Goal: Task Accomplishment & Management: Manage account settings

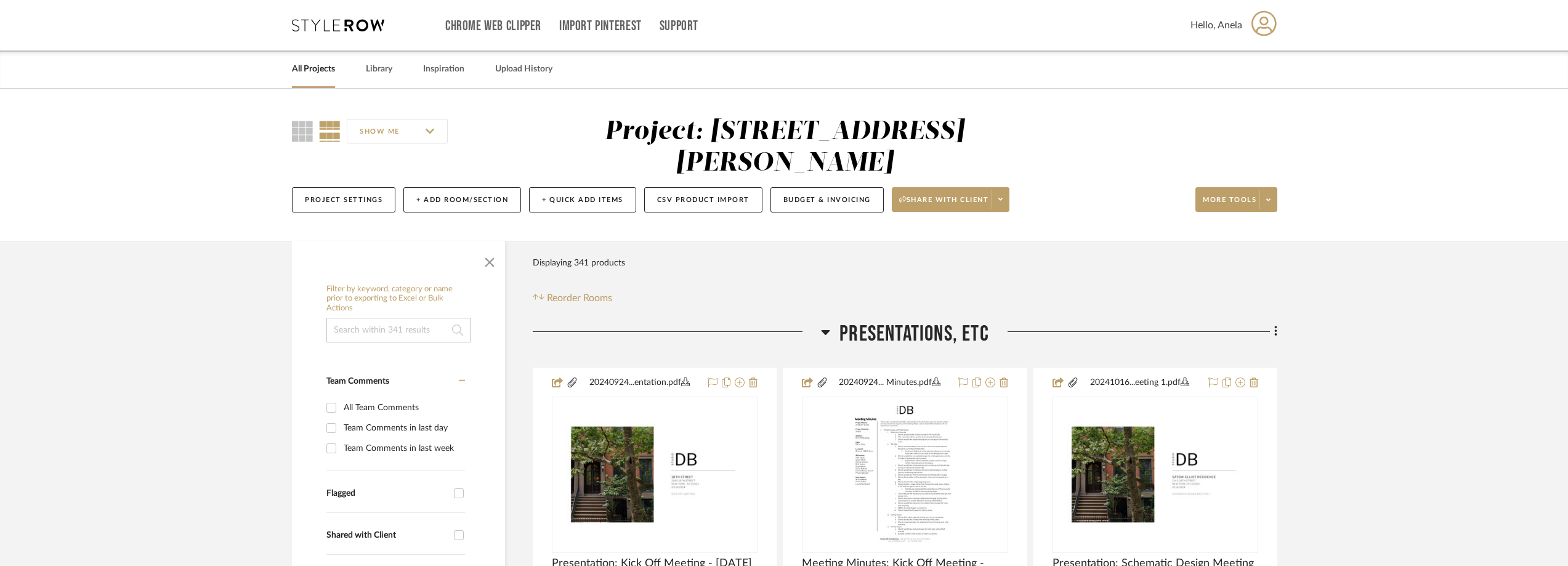
click at [310, 23] on icon at bounding box center [338, 25] width 92 height 13
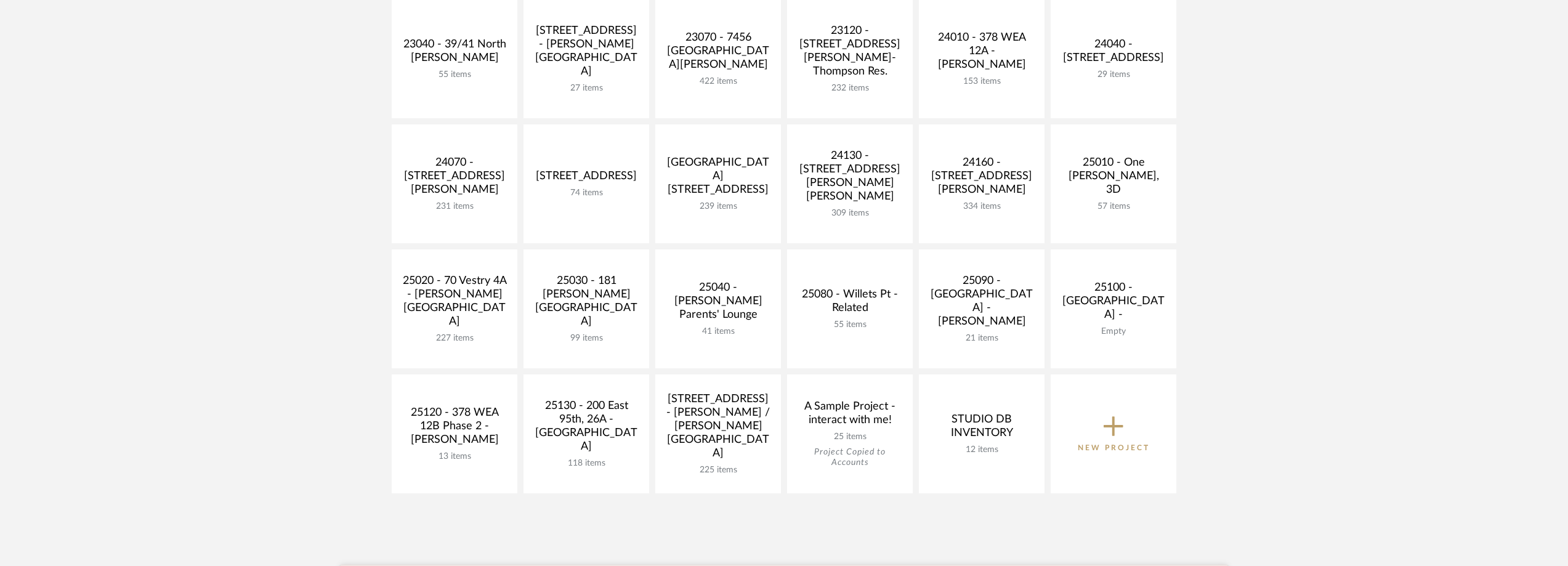
scroll to position [554, 0]
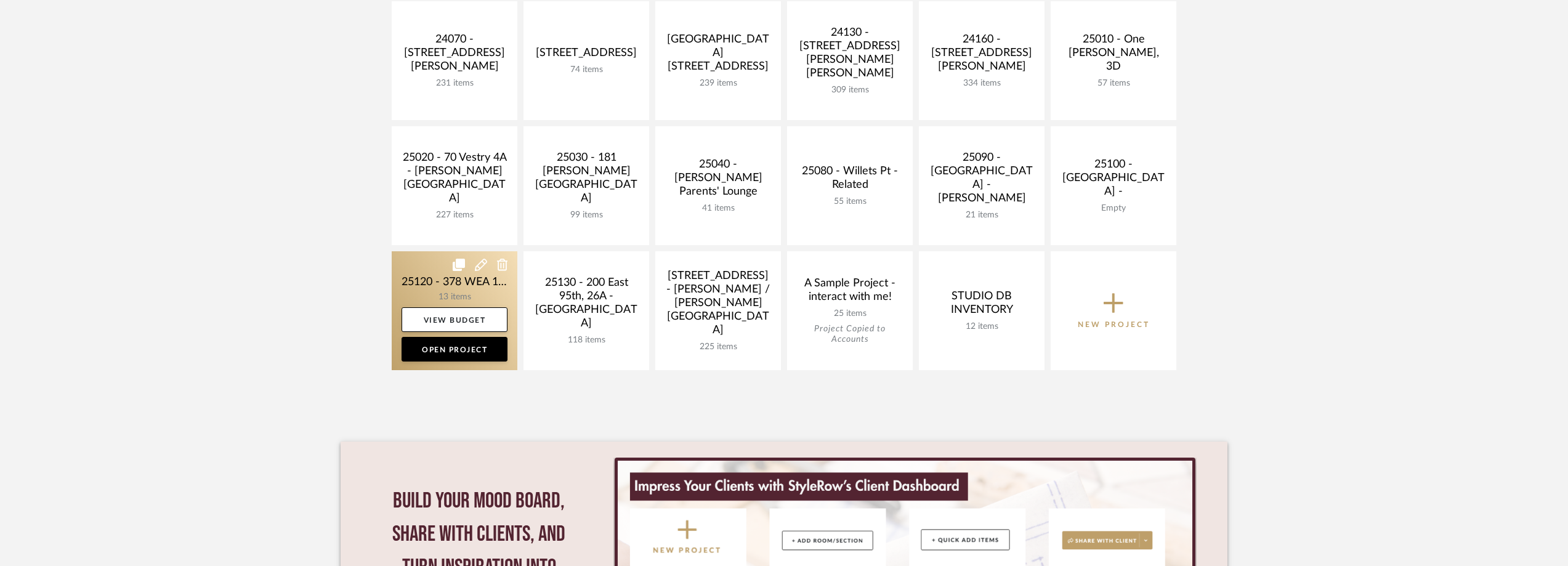
click at [476, 287] on link at bounding box center [454, 311] width 126 height 119
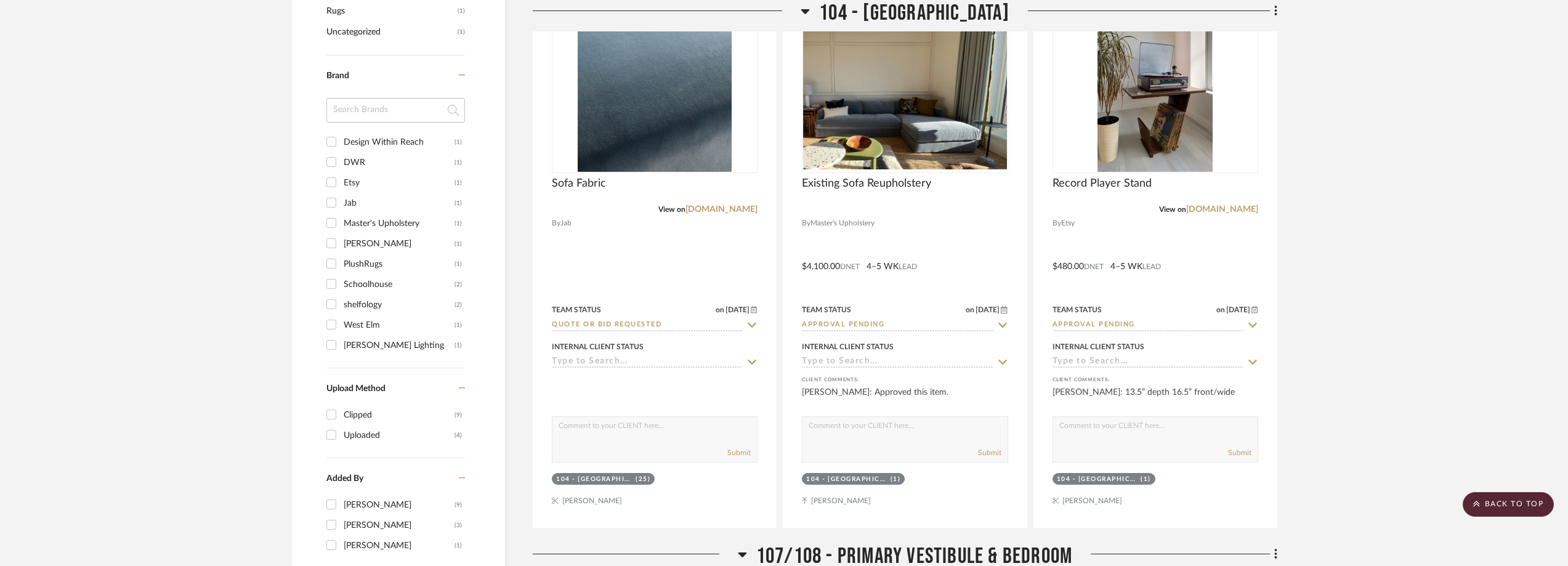
scroll to position [986, 0]
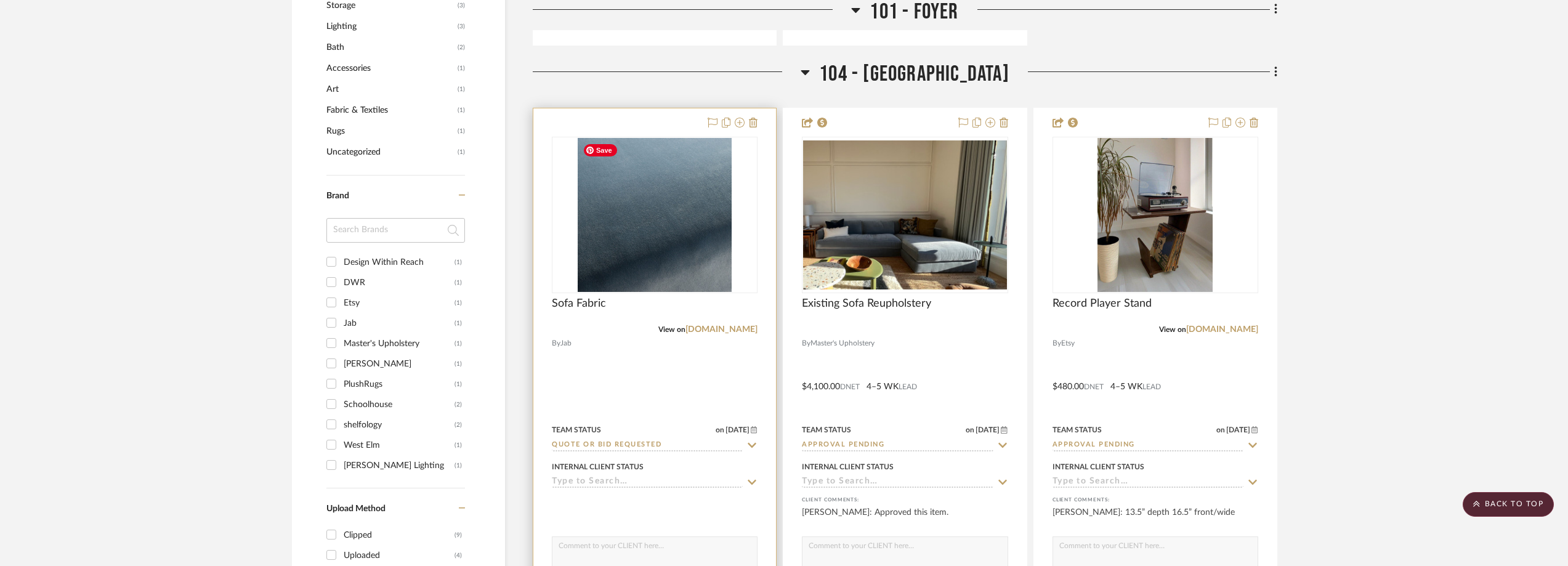
click at [0, 0] on img at bounding box center [0, 0] width 0 height 0
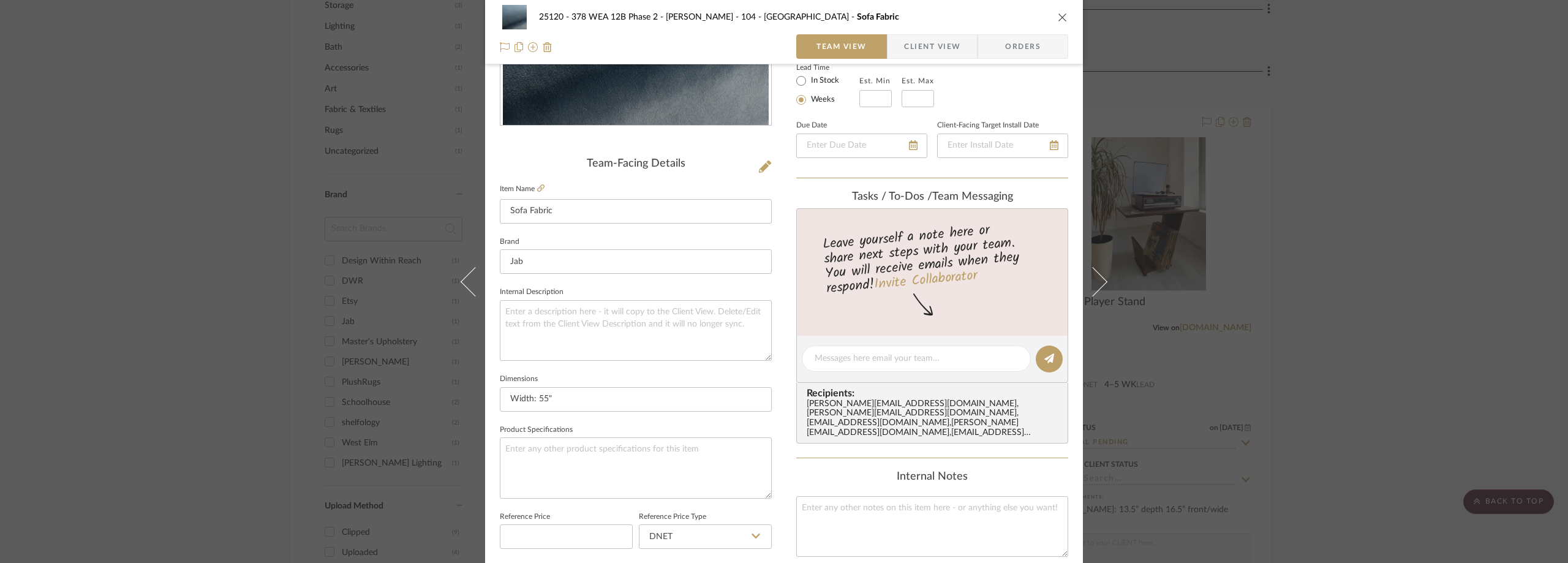
scroll to position [307, 0]
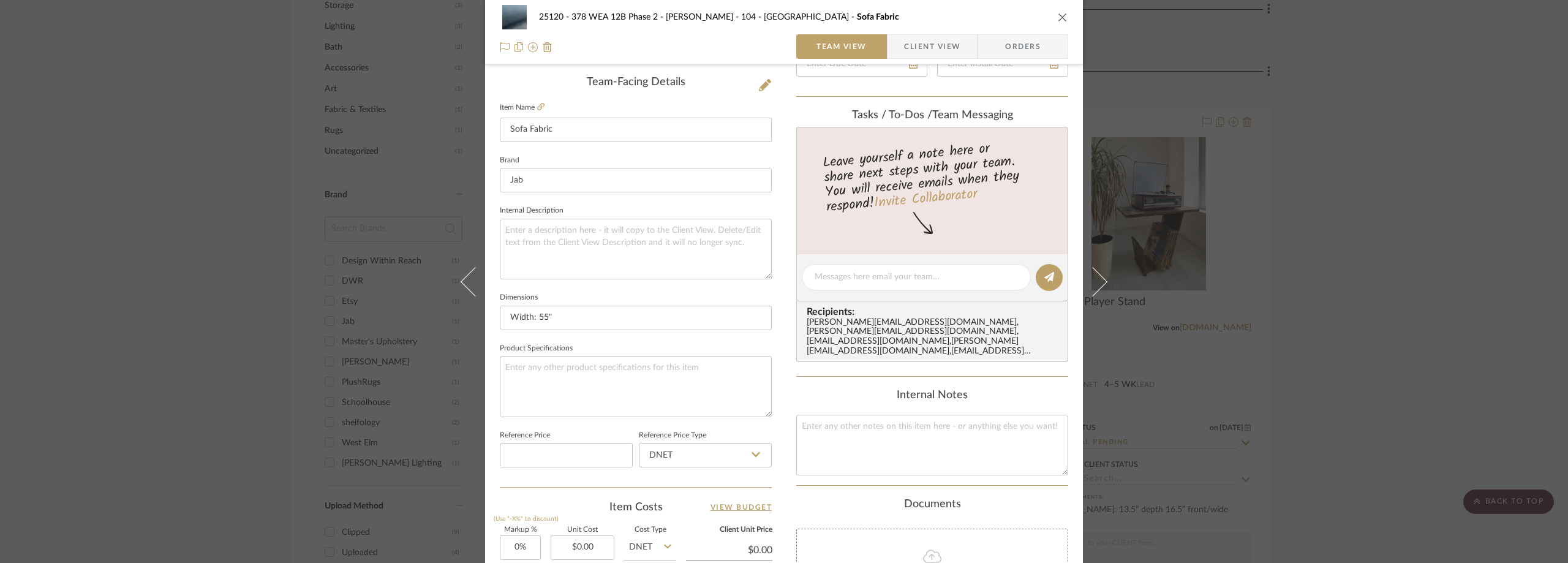
click at [896, 46] on span "button" at bounding box center [895, 46] width 17 height 24
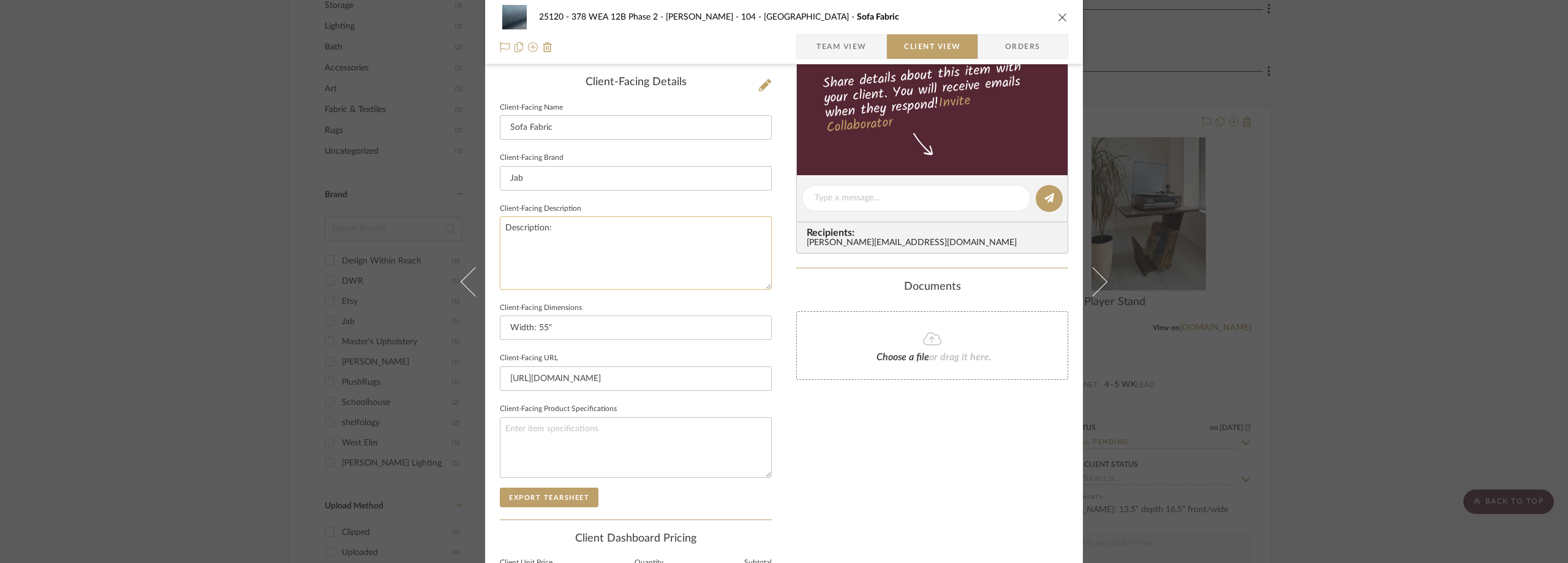
click at [685, 235] on textarea "Description:" at bounding box center [635, 253] width 272 height 73
paste textarea "CITY VELVET RELOADED CA7832/050"
type textarea "Description: CITY VELVET RELOADED CA7832/050 by JAB ||"
click at [701, 195] on sr-form-field "Client-Facing Brand Jab" at bounding box center [635, 174] width 272 height 51
click at [744, 239] on textarea "Description: CITY VELVET RELOADED CA7832/050 by JAB ||" at bounding box center [635, 253] width 272 height 73
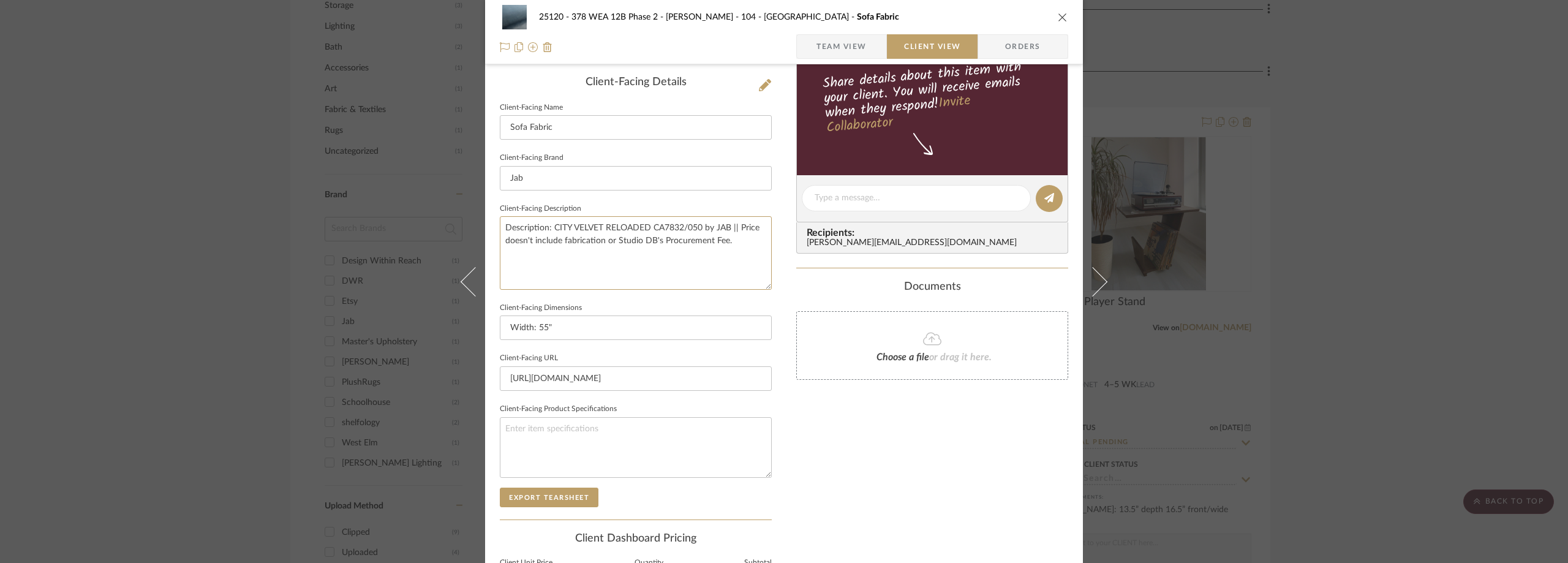
type textarea "Description: CITY VELVET RELOADED CA7832/050 by JAB || Price doesn't include fa…"
click at [720, 204] on fieldset "Client-Facing Description Description: CITY VELVET RELOADED CA7832/050 by JAB |…" at bounding box center [635, 245] width 272 height 89
click at [876, 46] on span "Team View" at bounding box center [842, 46] width 89 height 24
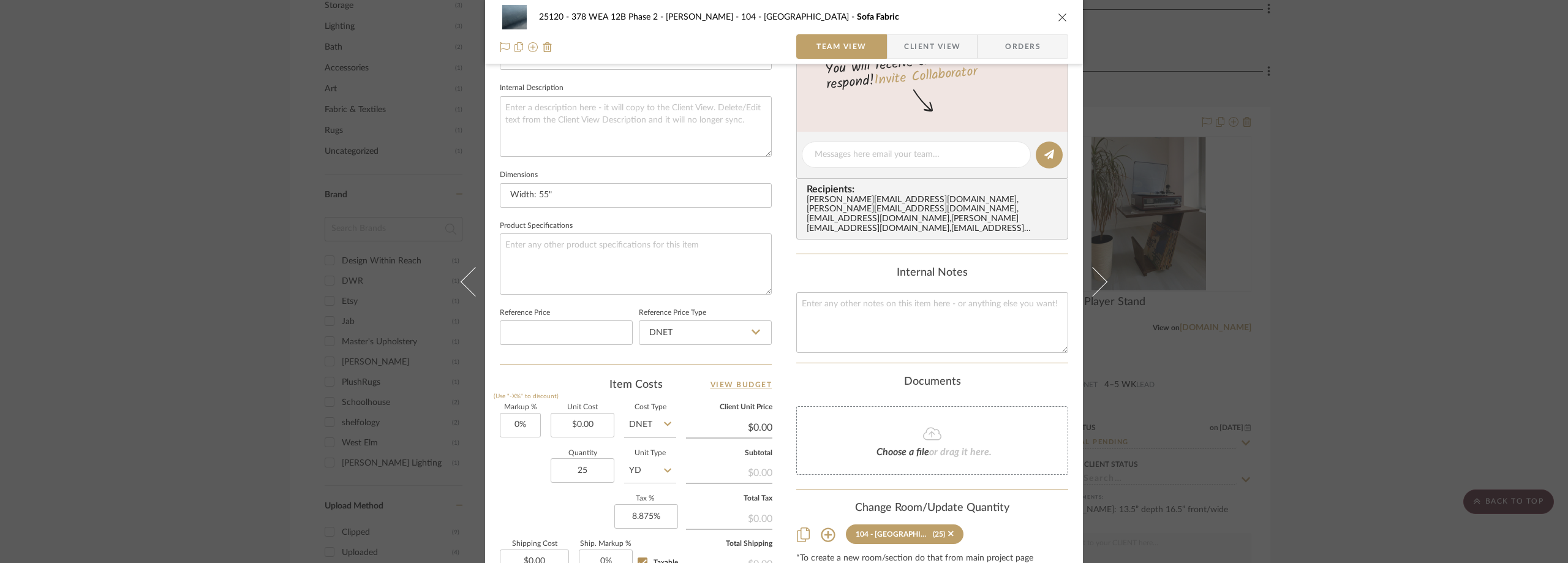
scroll to position [491, 0]
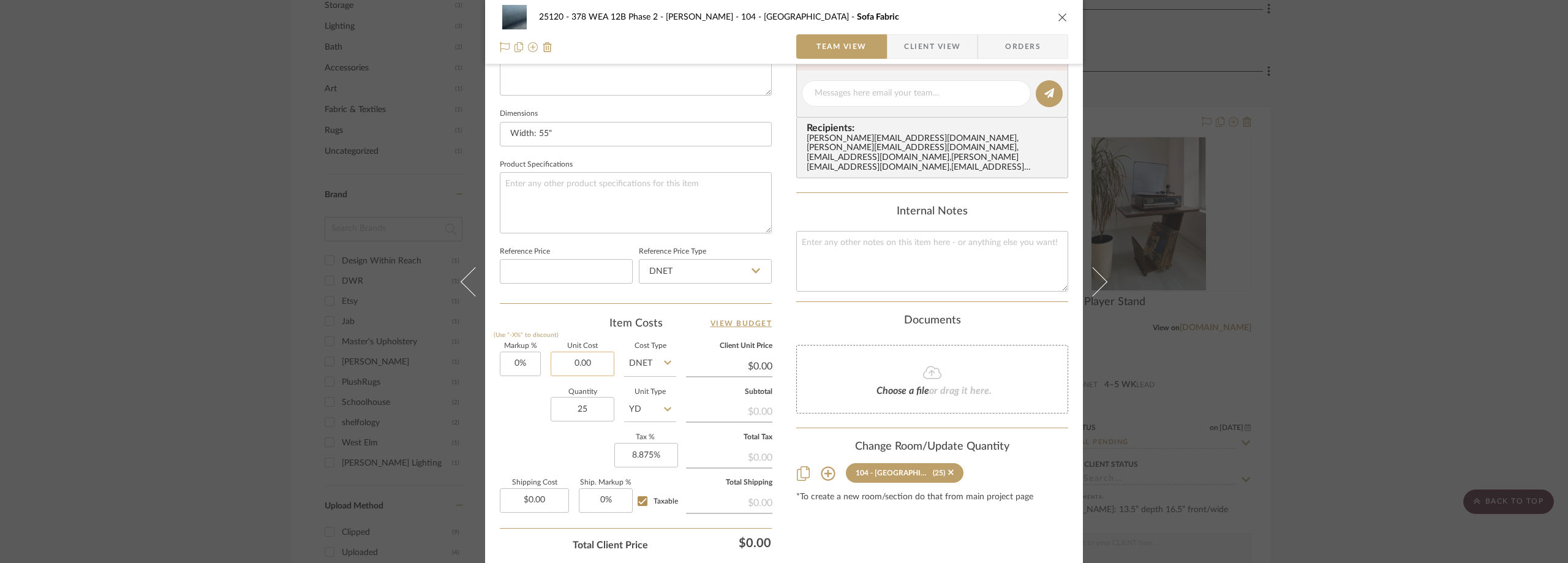
click at [596, 366] on input "0.00" at bounding box center [582, 364] width 63 height 24
type input "$107.00"
click at [573, 337] on div "Item Costs View Budget Markup % (Use "-X%" to discount) 0% Unit Cost $107.00 Co…" at bounding box center [635, 458] width 272 height 285
type input "$107.00"
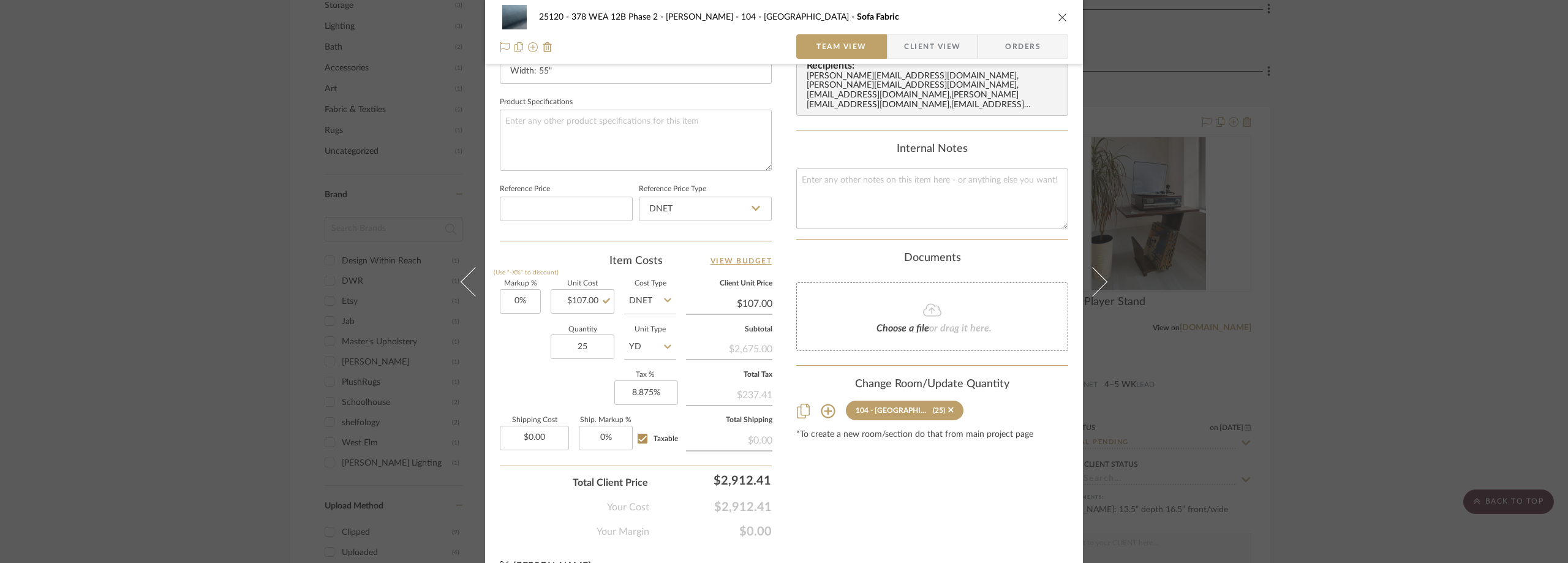
scroll to position [578, 0]
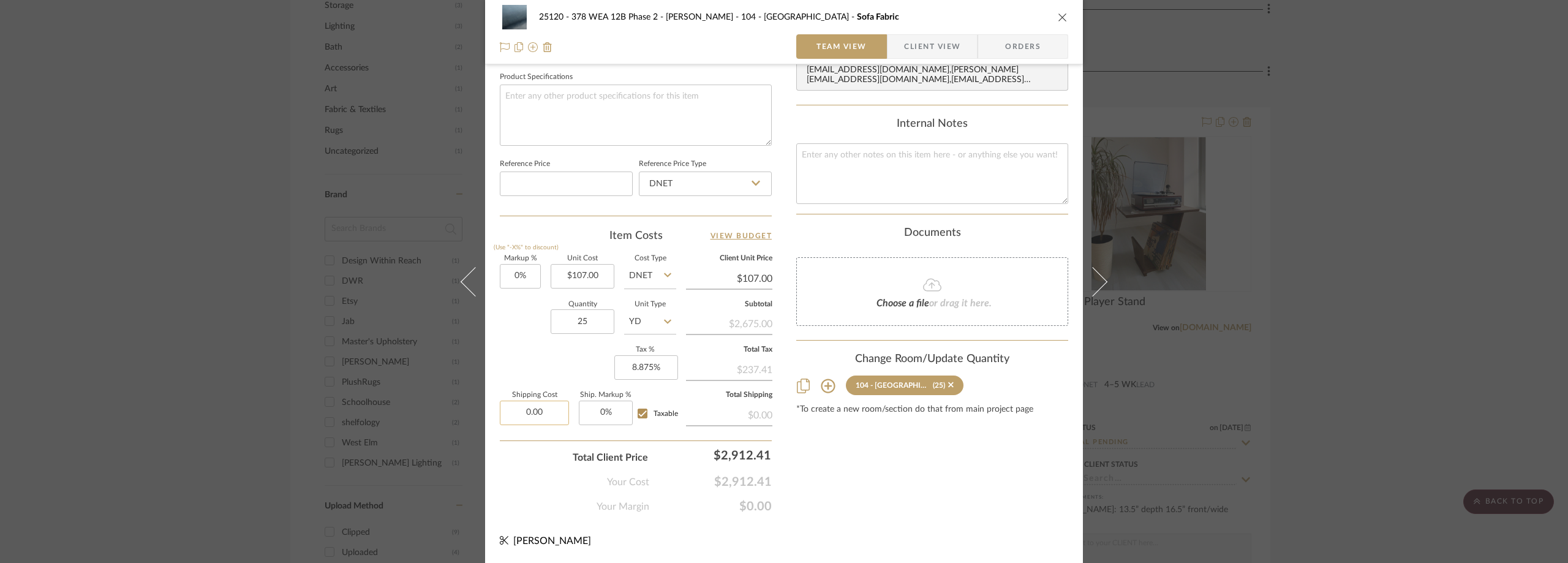
click at [524, 416] on input "0.00" at bounding box center [533, 412] width 69 height 24
type input "$212.50"
click at [525, 352] on div "Markup % (Use "-X%" to discount) 0% Unit Cost $107.00 Cost Type DNET Client Uni…" at bounding box center [635, 345] width 272 height 179
click at [892, 48] on span "button" at bounding box center [895, 46] width 17 height 24
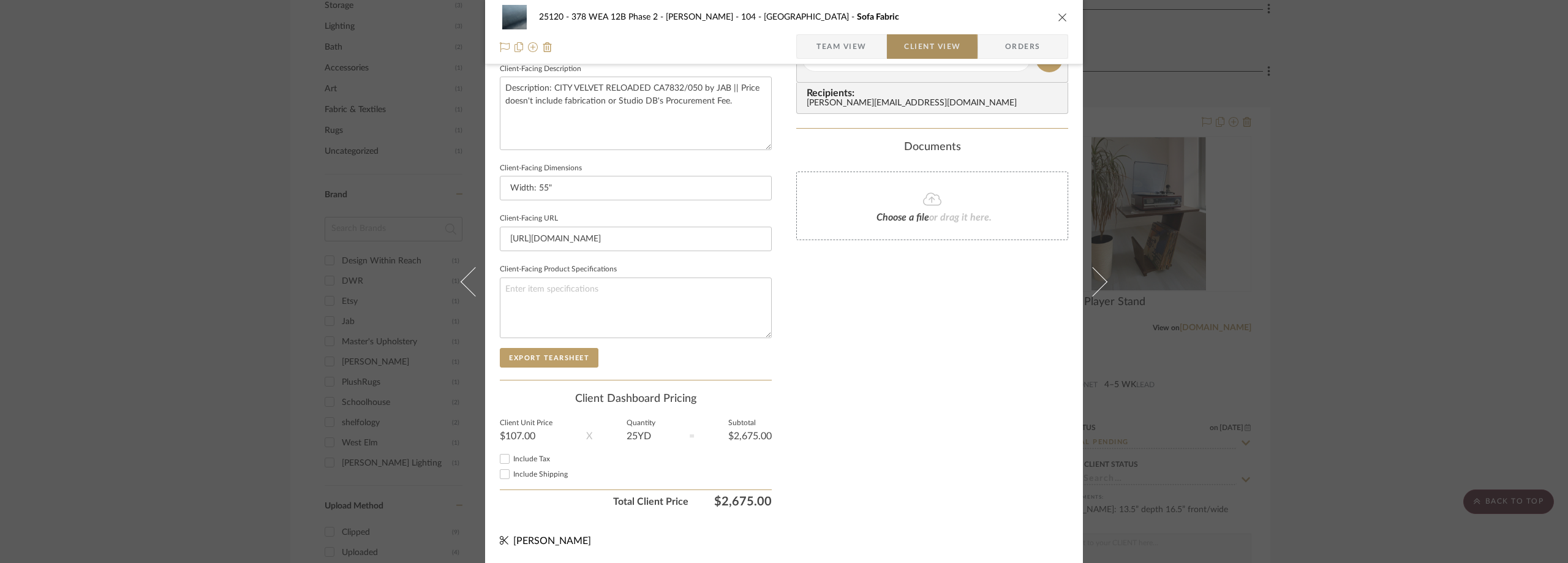
scroll to position [446, 0]
click at [533, 455] on span "Include Tax" at bounding box center [532, 458] width 37 height 7
click at [512, 455] on input "Include Tax" at bounding box center [505, 458] width 14 height 14
checkbox input "true"
click at [538, 476] on span "Include Shipping" at bounding box center [541, 475] width 55 height 7
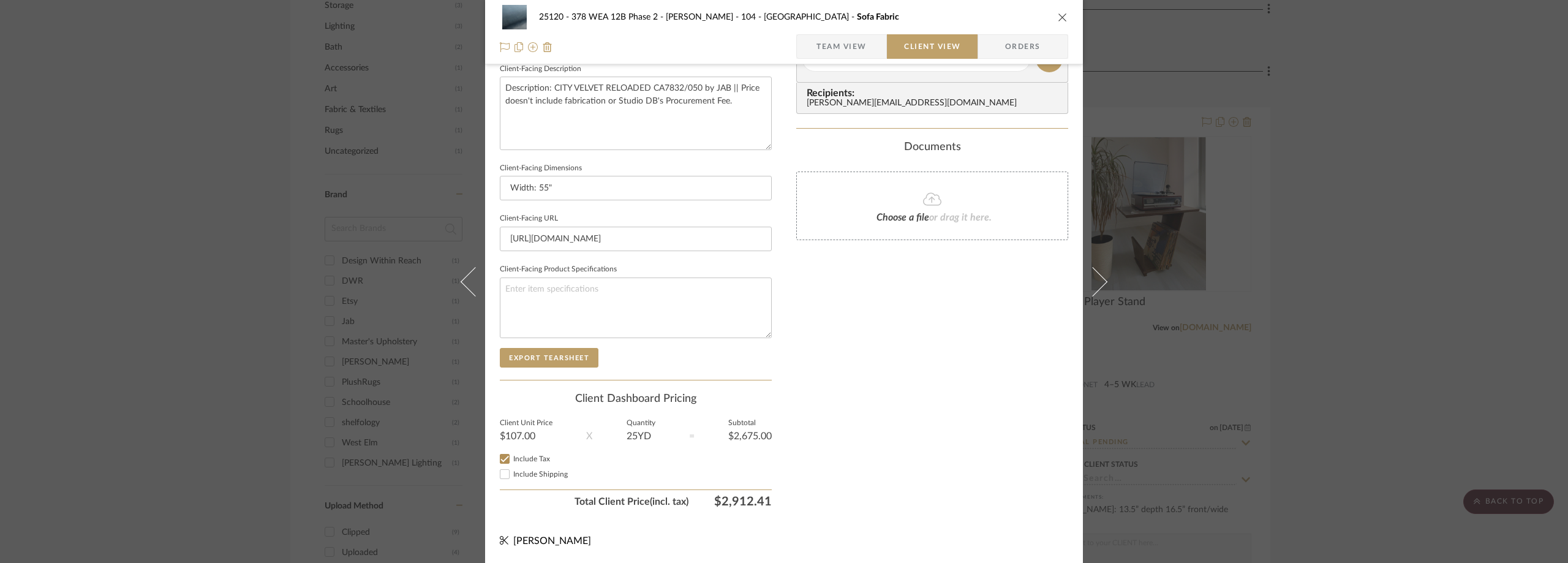
click at [512, 476] on input "Include Shipping" at bounding box center [505, 474] width 14 height 14
checkbox input "true"
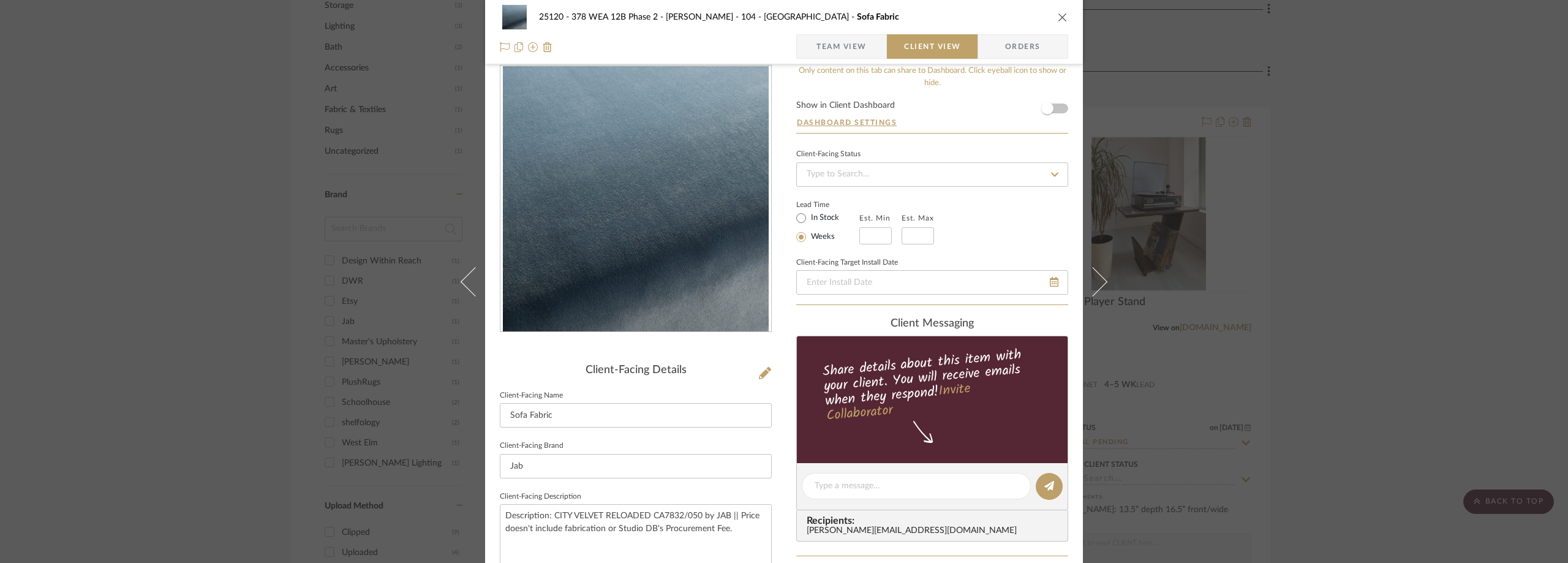
scroll to position [17, 0]
click at [809, 223] on label "In Stock" at bounding box center [824, 219] width 30 height 11
click at [804, 223] on input "In Stock" at bounding box center [801, 219] width 14 height 14
radio input "true"
click at [809, 220] on label "In Stock" at bounding box center [824, 219] width 30 height 11
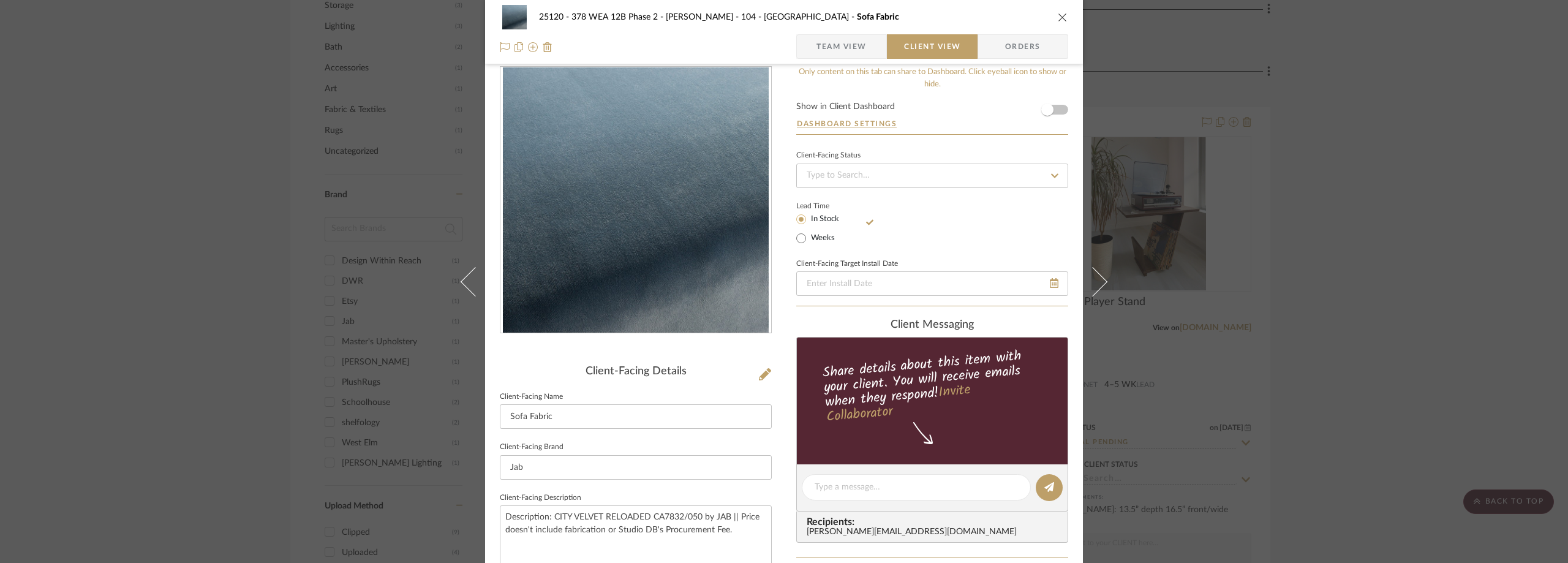
click at [804, 220] on input "In Stock" at bounding box center [801, 219] width 14 height 14
click at [857, 51] on span "Team View" at bounding box center [842, 46] width 50 height 24
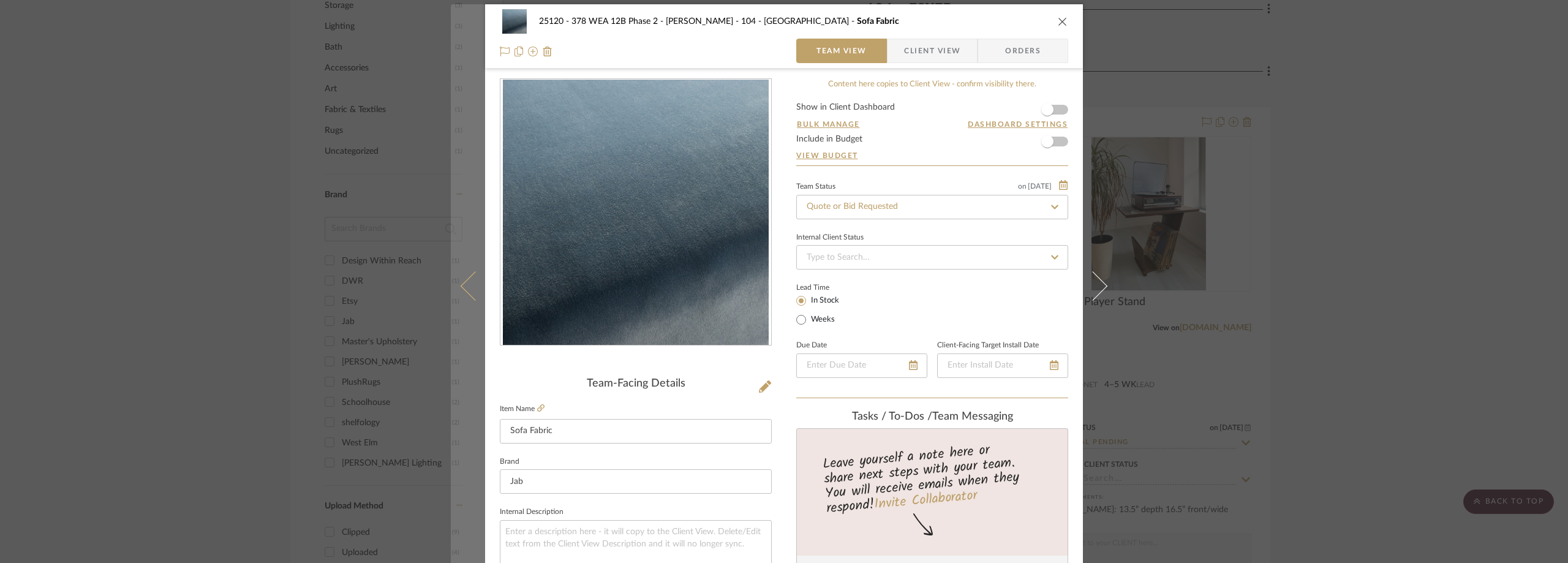
scroll to position [0, 0]
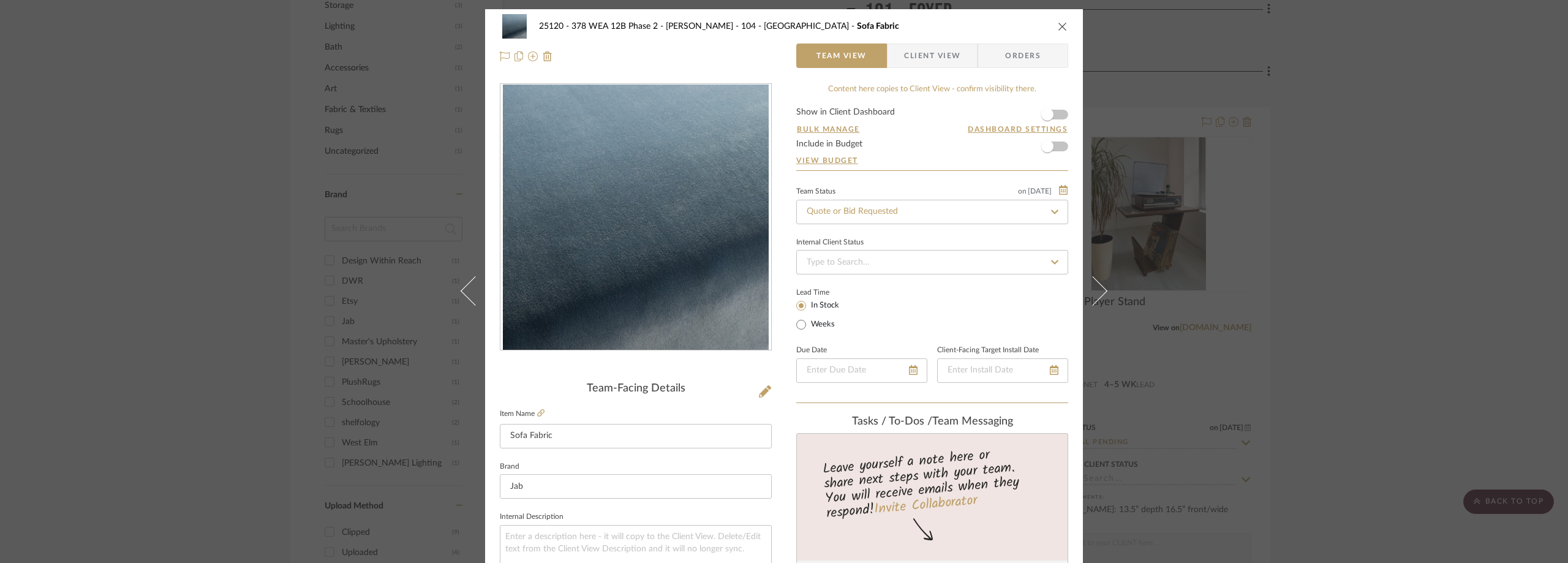
click at [891, 63] on span "button" at bounding box center [895, 55] width 17 height 24
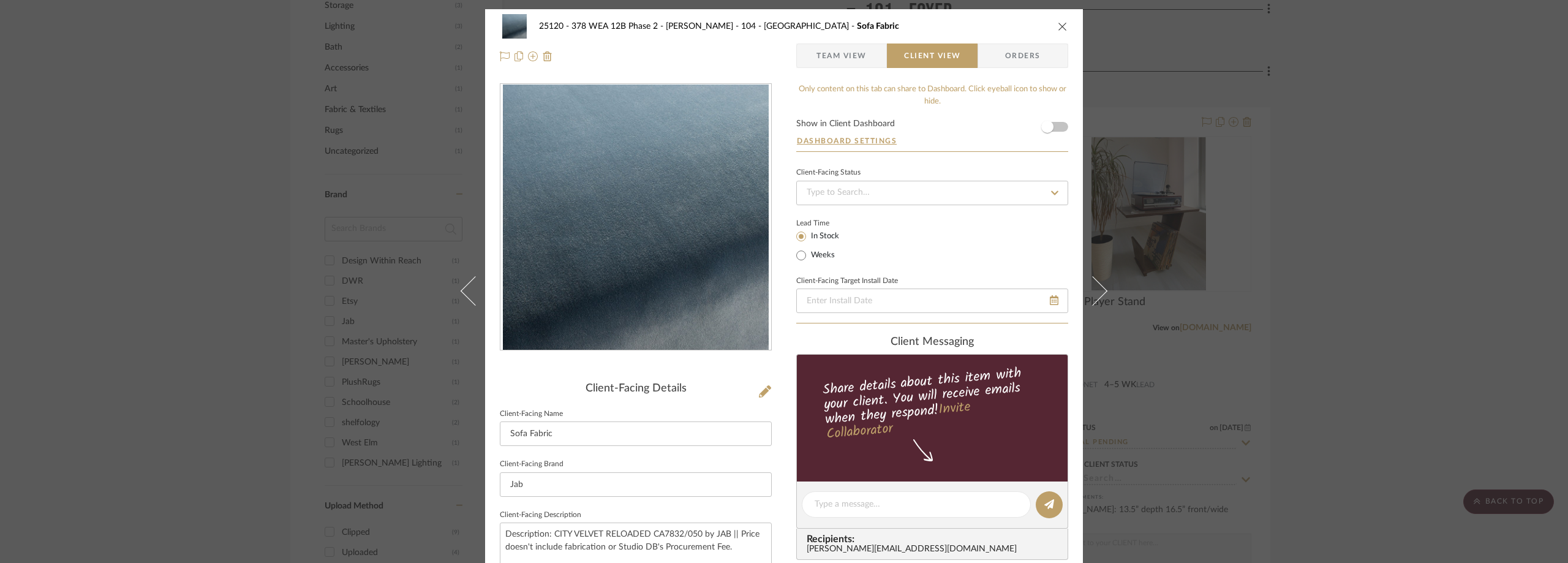
click at [181, 63] on div "25120 - 378 WEA 12B Phase 2 - [PERSON_NAME] 104 - [GEOGRAPHIC_DATA] Sofa Fabric…" at bounding box center [784, 282] width 1568 height 563
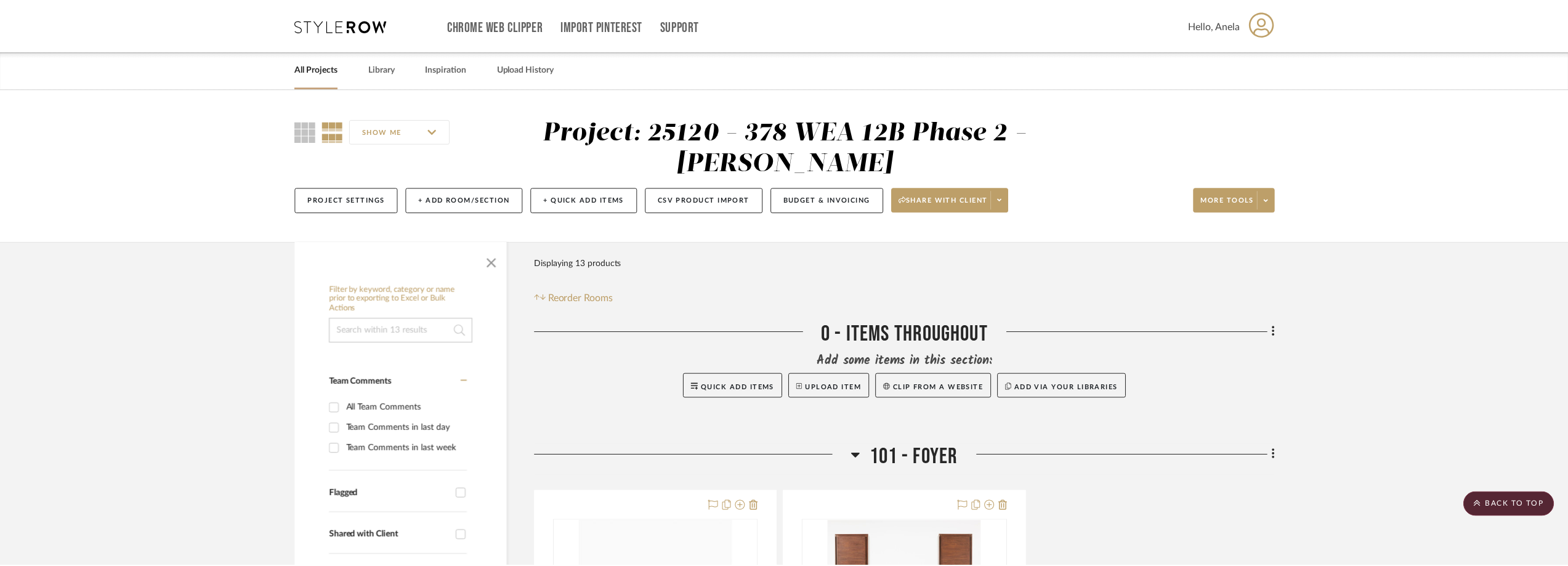
scroll to position [986, 0]
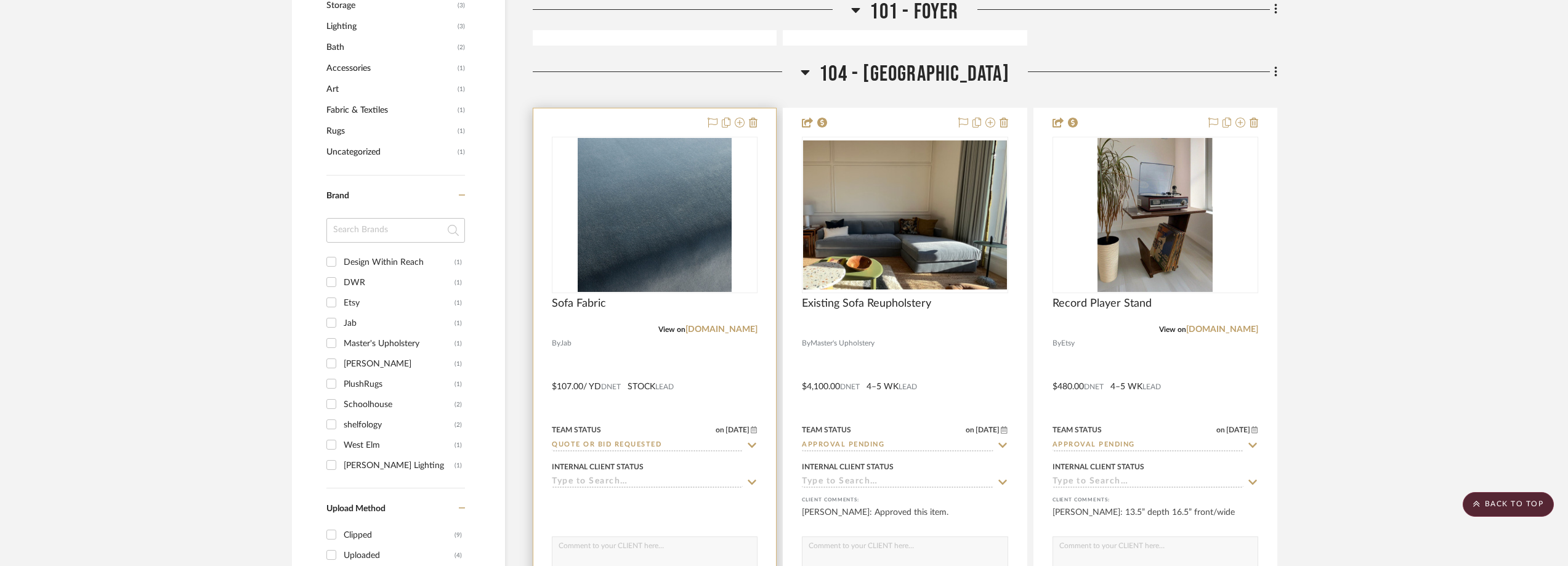
click at [750, 442] on icon at bounding box center [752, 445] width 11 height 10
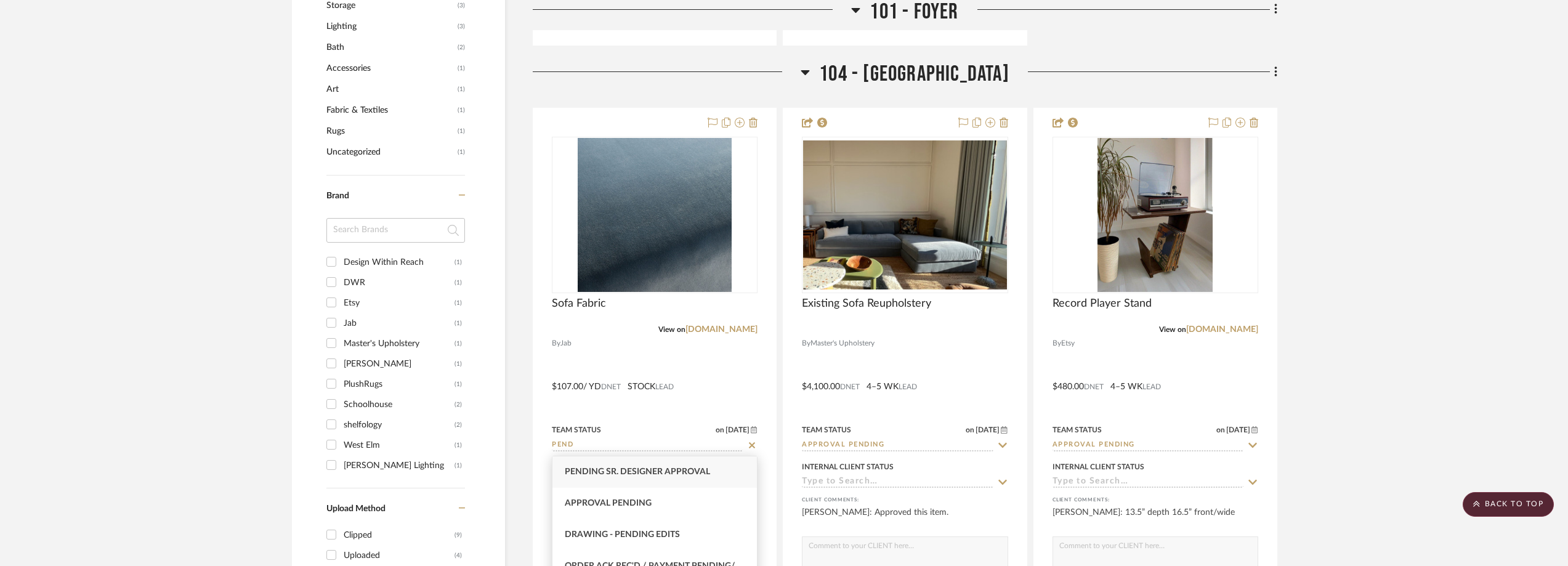
type input "PEND"
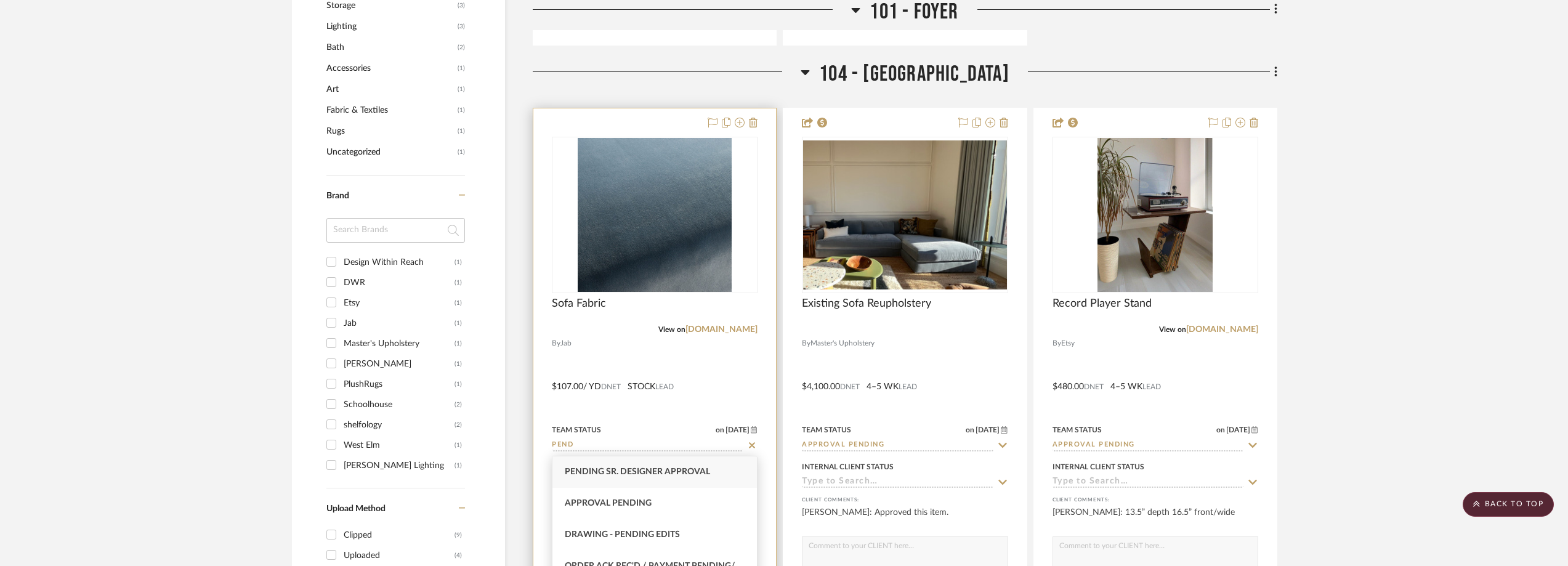
drag, startPoint x: 708, startPoint y: 465, endPoint x: 704, endPoint y: 422, distance: 43.2
click at [708, 465] on div "Pending Sr. Designer Approval" at bounding box center [655, 472] width 205 height 31
type input "[DATE]"
type input "Pending Sr. Designer Approval"
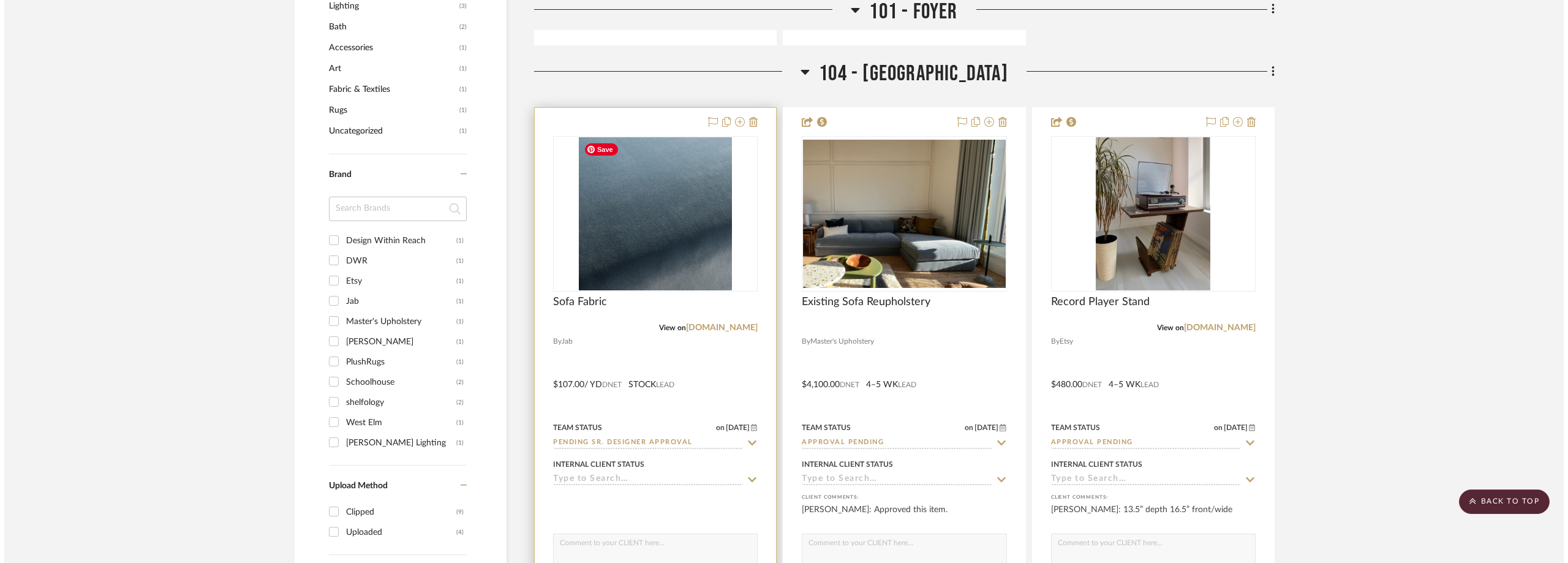
scroll to position [0, 0]
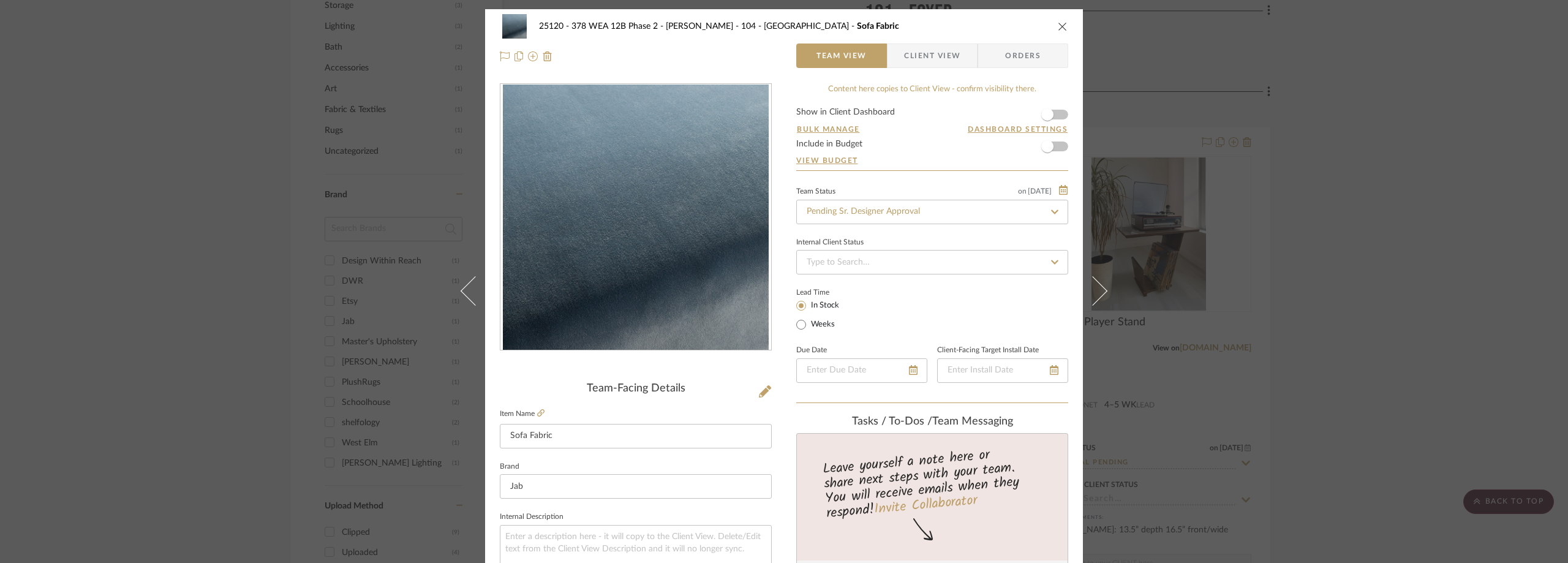
scroll to position [367, 0]
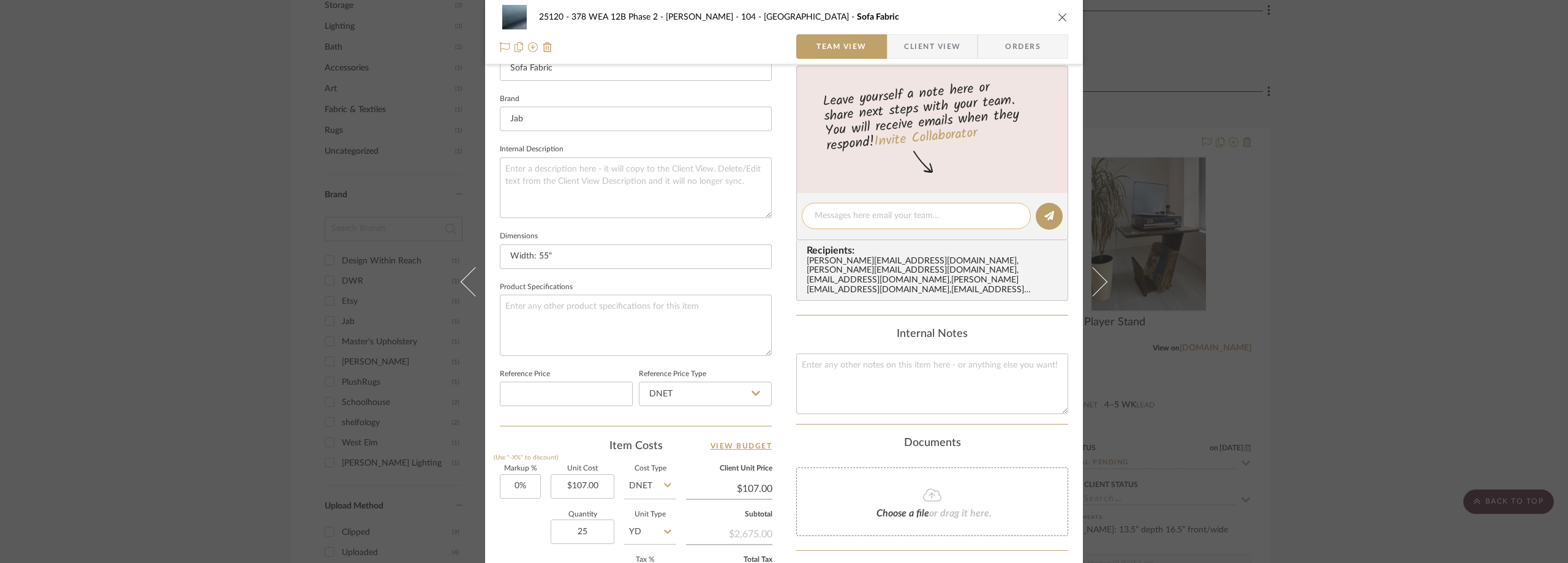
click at [863, 216] on textarea at bounding box center [917, 215] width 204 height 13
type textarea "c"
type textarea "CFA Shipping to our office"
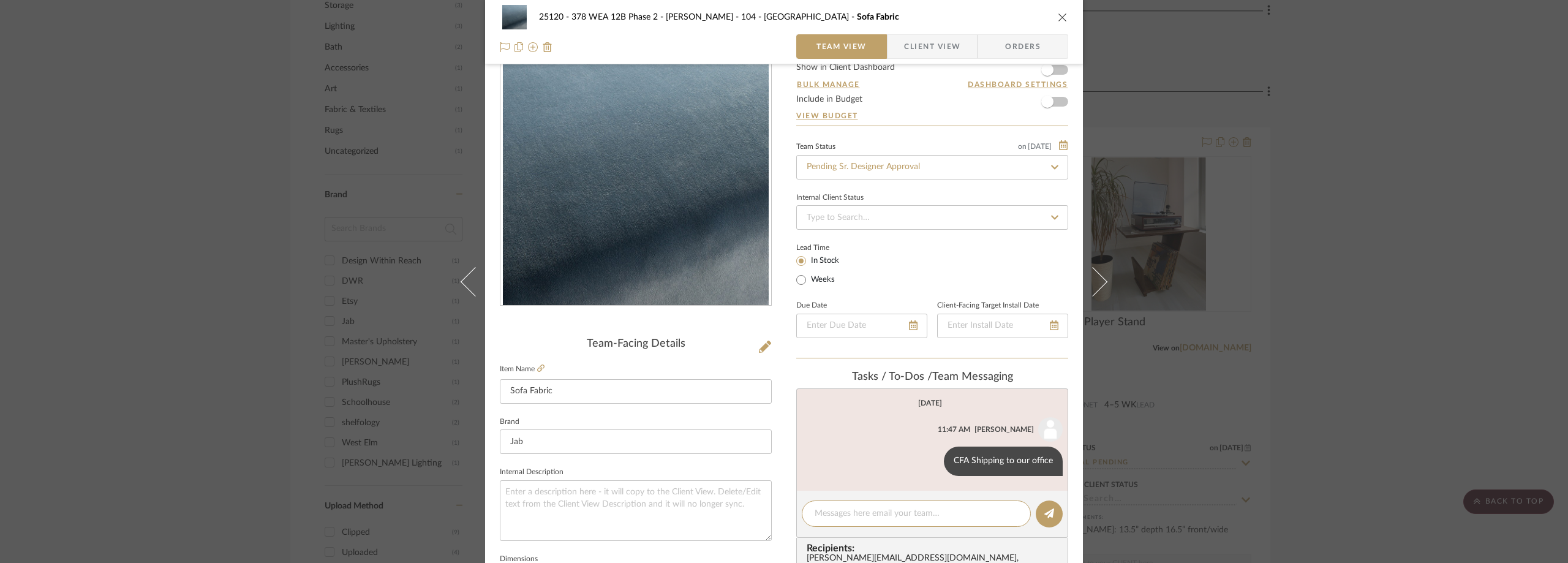
scroll to position [0, 0]
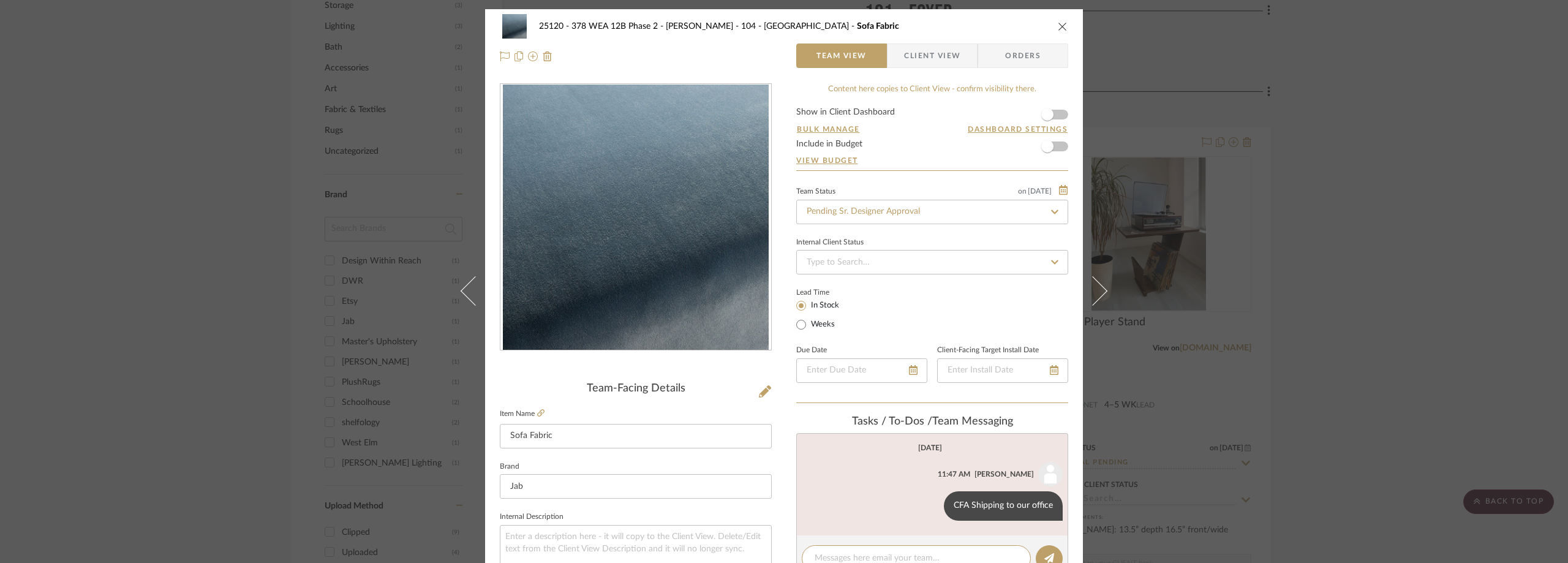
click at [1058, 24] on icon "close" at bounding box center [1062, 26] width 10 height 10
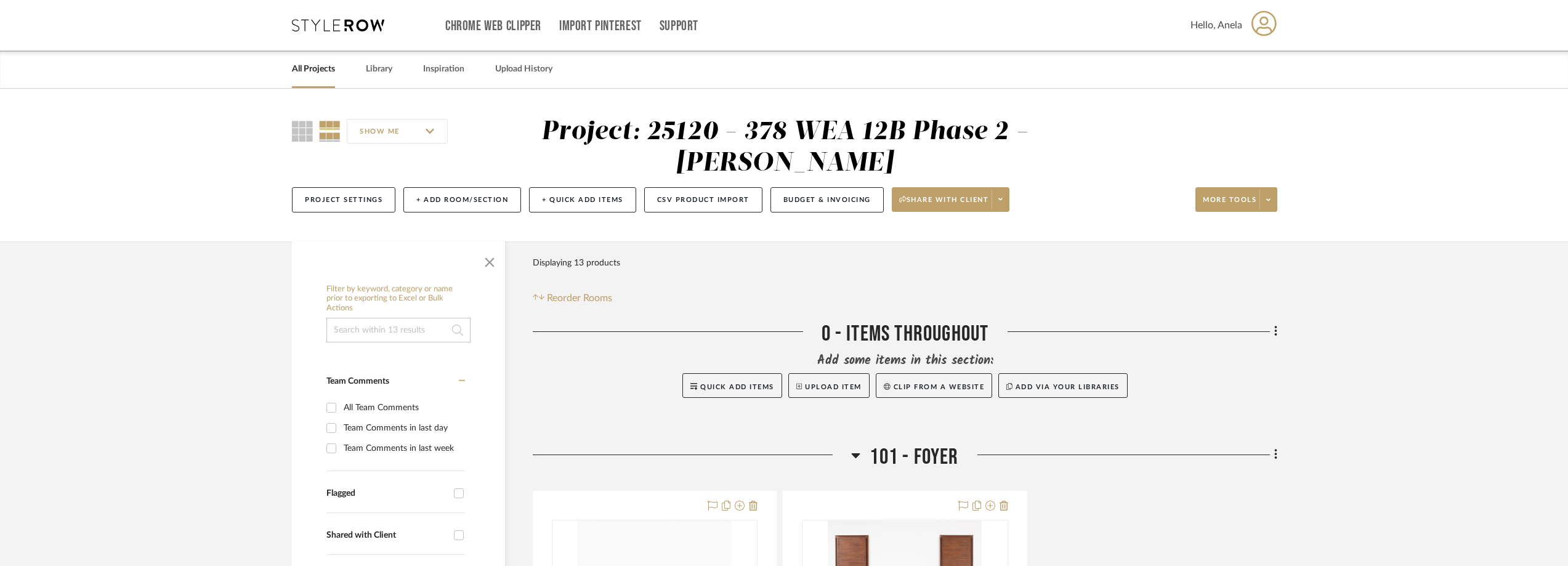
click at [322, 24] on icon at bounding box center [338, 25] width 92 height 13
